Goal: Information Seeking & Learning: Learn about a topic

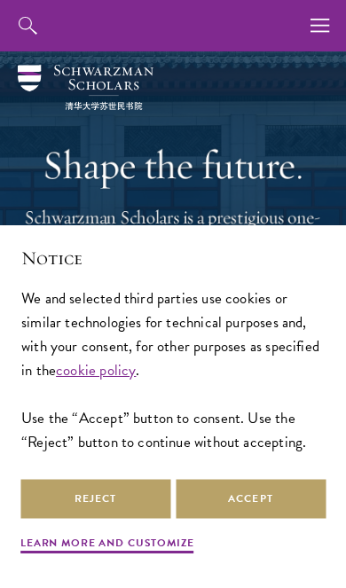
click at [258, 486] on button "Accept" at bounding box center [251, 499] width 150 height 40
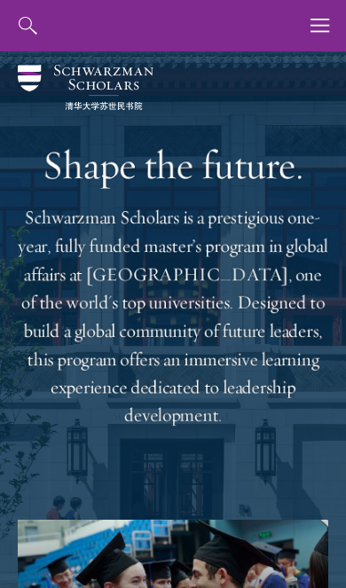
click at [312, 29] on icon "button" at bounding box center [321, 25] width 20 height 51
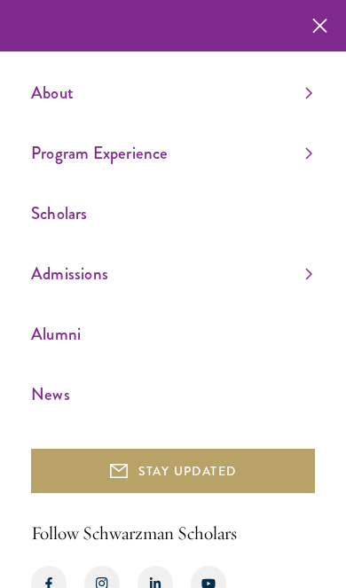
click at [311, 288] on link "Admissions" at bounding box center [171, 273] width 281 height 29
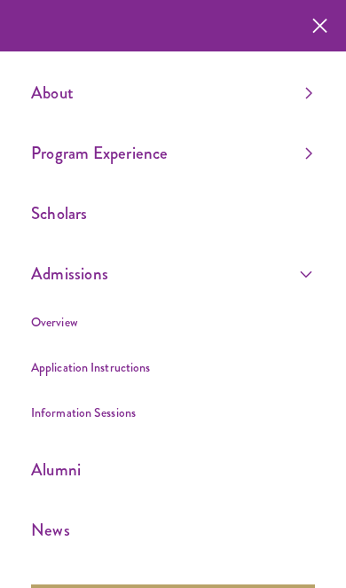
click at [71, 328] on link "Overview" at bounding box center [54, 322] width 47 height 18
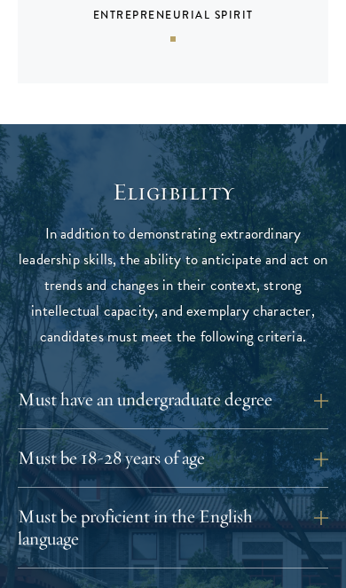
scroll to position [1748, 0]
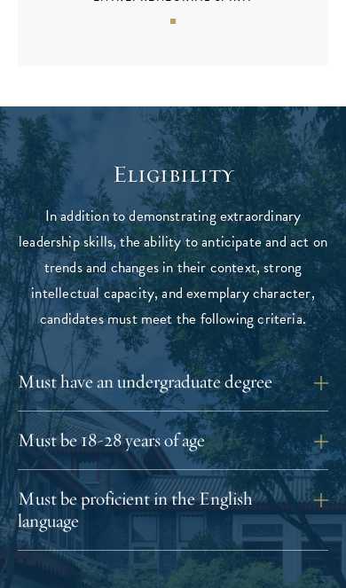
click at [283, 426] on button "Must be 18-28 years of age" at bounding box center [173, 440] width 311 height 29
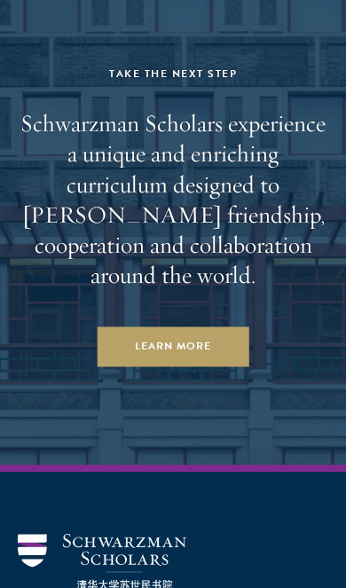
scroll to position [8376, 0]
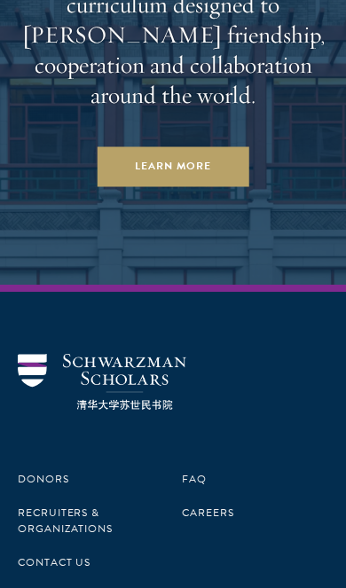
click at [193, 471] on link "FAQ" at bounding box center [194, 479] width 25 height 16
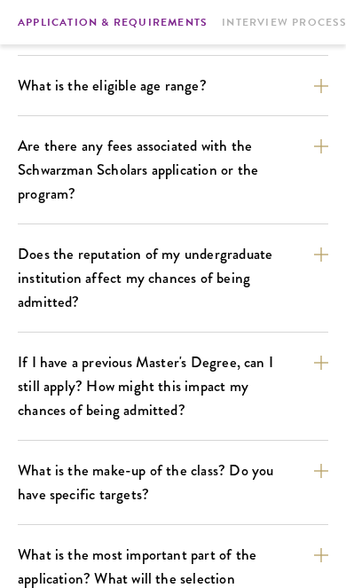
scroll to position [669, 0]
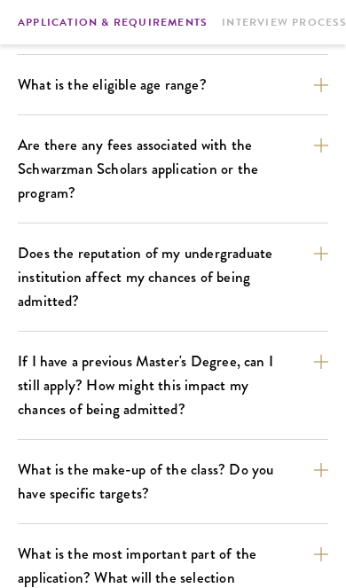
click at [67, 360] on button "If I have a previous Master's Degree, can I still apply? How might this impact …" at bounding box center [173, 385] width 311 height 79
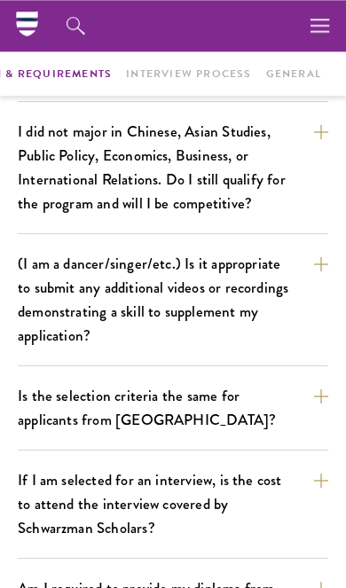
scroll to position [1799, 0]
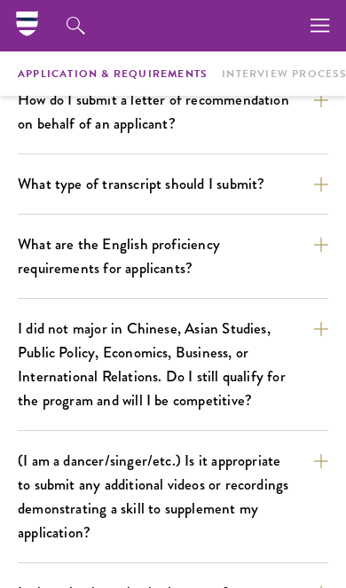
click at [311, 36] on icon "button" at bounding box center [321, 25] width 20 height 51
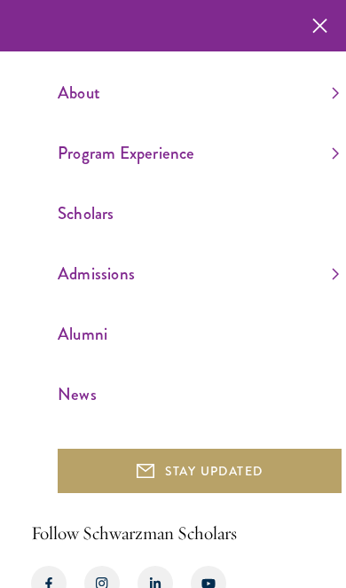
click at [333, 32] on button "button" at bounding box center [319, 25] width 35 height 51
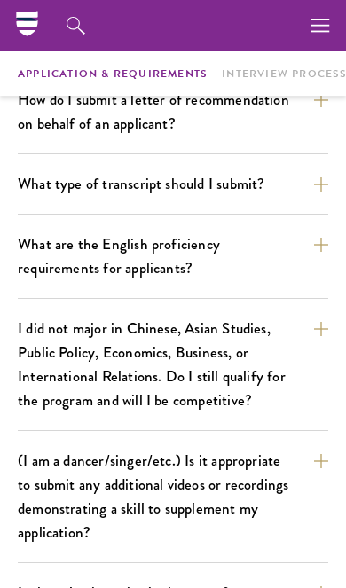
click at [58, 35] on button "button" at bounding box center [76, 25] width 51 height 51
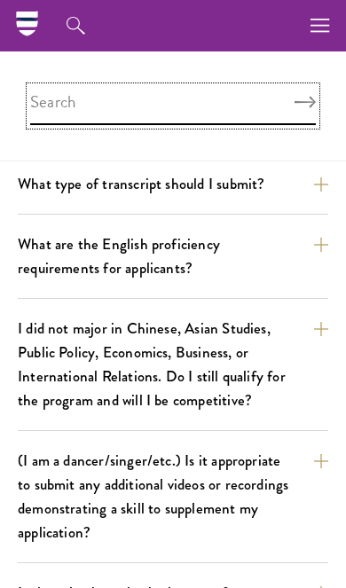
click at [125, 113] on input "search" at bounding box center [173, 106] width 286 height 38
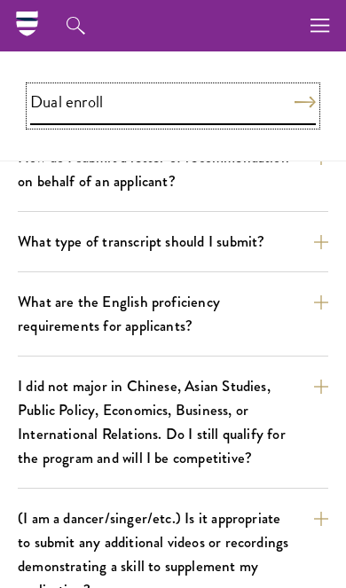
type input "Dual enroll"
click at [305, 102] on button "Search" at bounding box center [305, 103] width 21 height 12
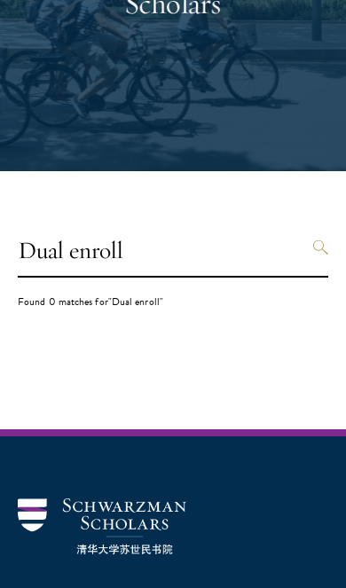
scroll to position [326, 0]
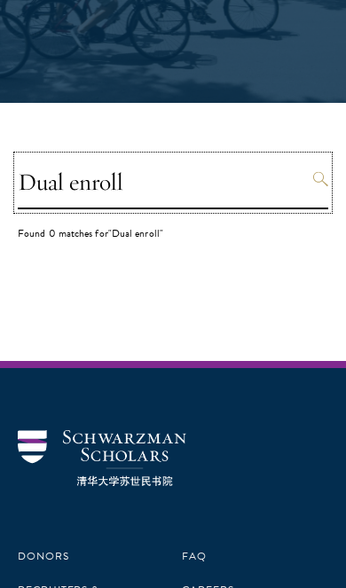
click at [114, 201] on input "Dual enroll" at bounding box center [173, 182] width 311 height 53
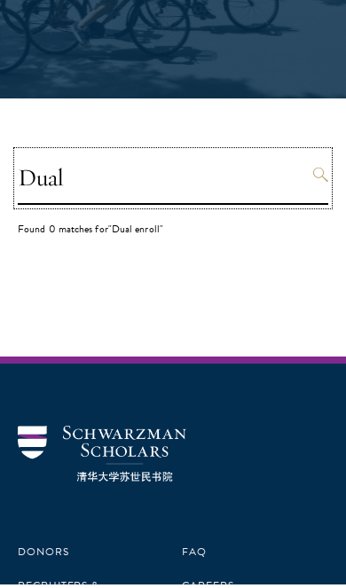
type input "Dual"
click at [320, 175] on button "Search" at bounding box center [320, 179] width 15 height 15
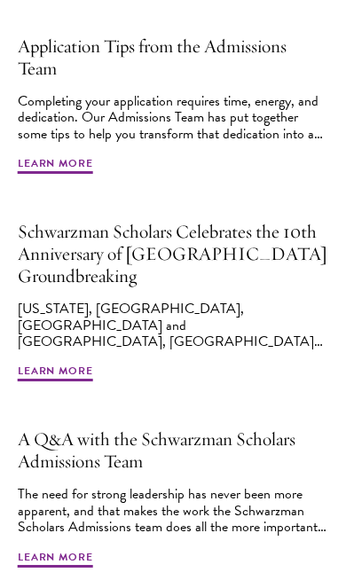
scroll to position [818, 0]
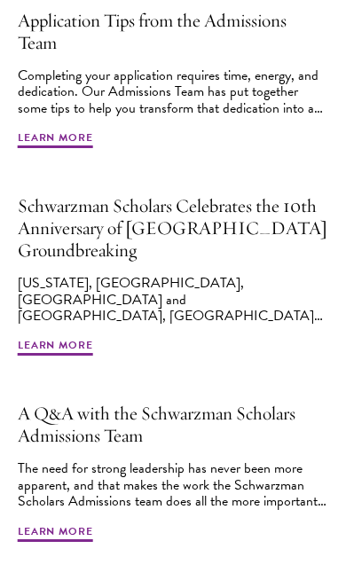
click at [273, 415] on h2 "A Q&A with the Schwarzman Scholars Admissions Team" at bounding box center [173, 425] width 311 height 44
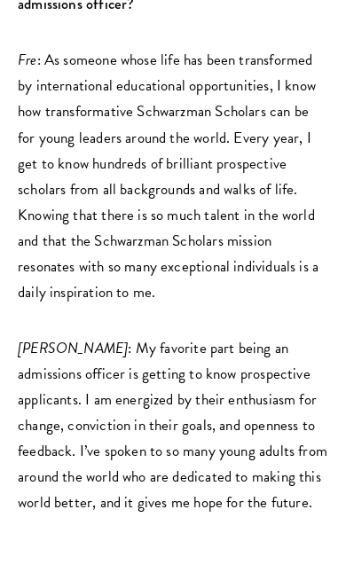
scroll to position [4526, 0]
